Goal: Navigation & Orientation: Find specific page/section

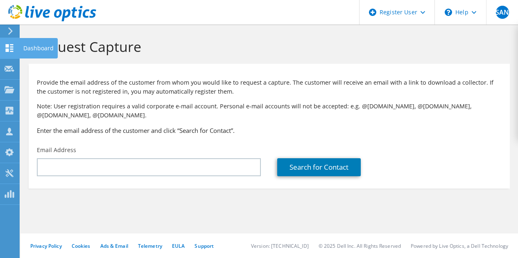
click at [10, 52] on div at bounding box center [10, 49] width 10 height 9
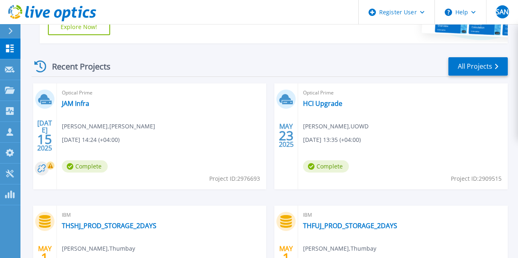
scroll to position [210, 0]
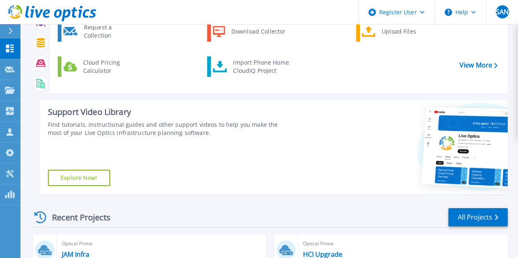
scroll to position [82, 0]
